Goal: Information Seeking & Learning: Learn about a topic

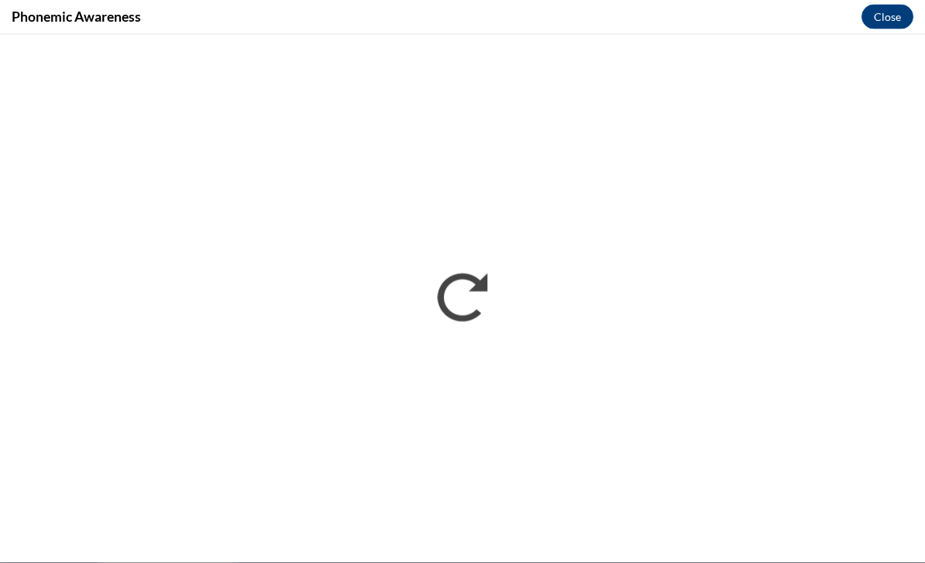
scroll to position [1264, 0]
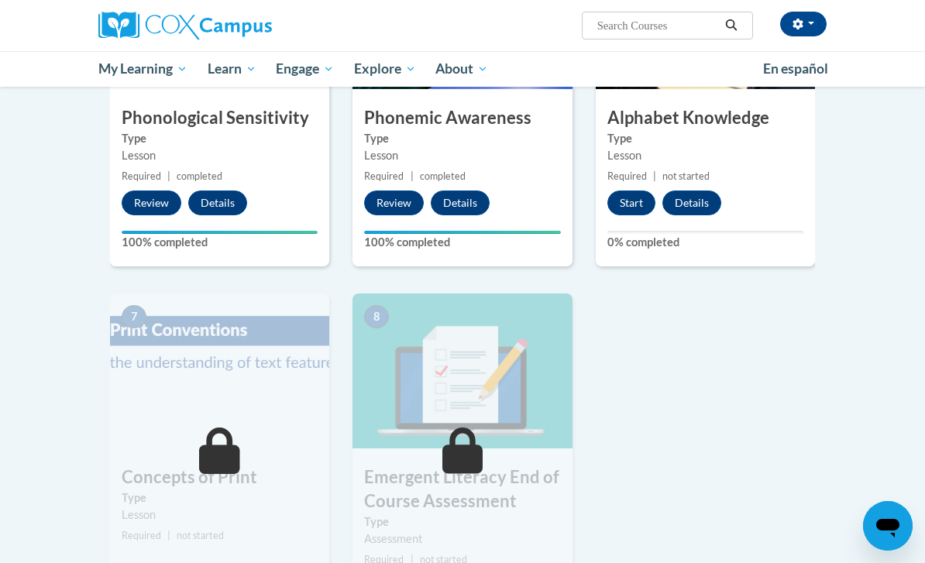
scroll to position [854, 0]
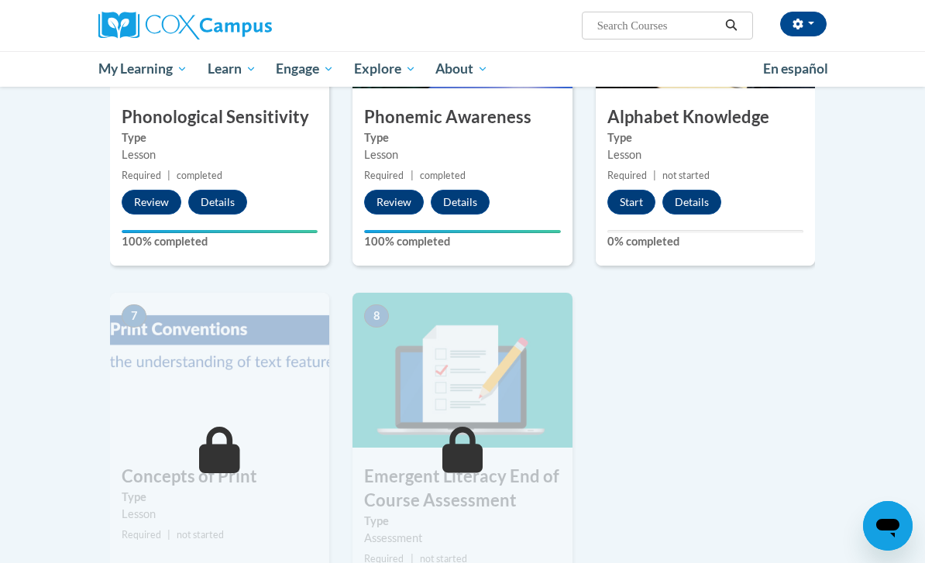
click at [628, 204] on button "Start" at bounding box center [631, 202] width 48 height 25
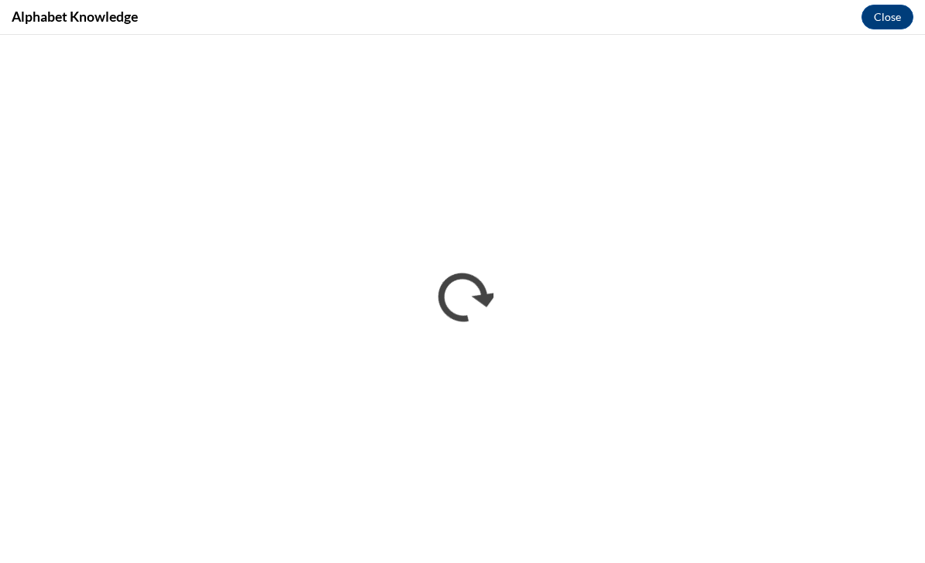
scroll to position [0, 0]
